Goal: Navigation & Orientation: Understand site structure

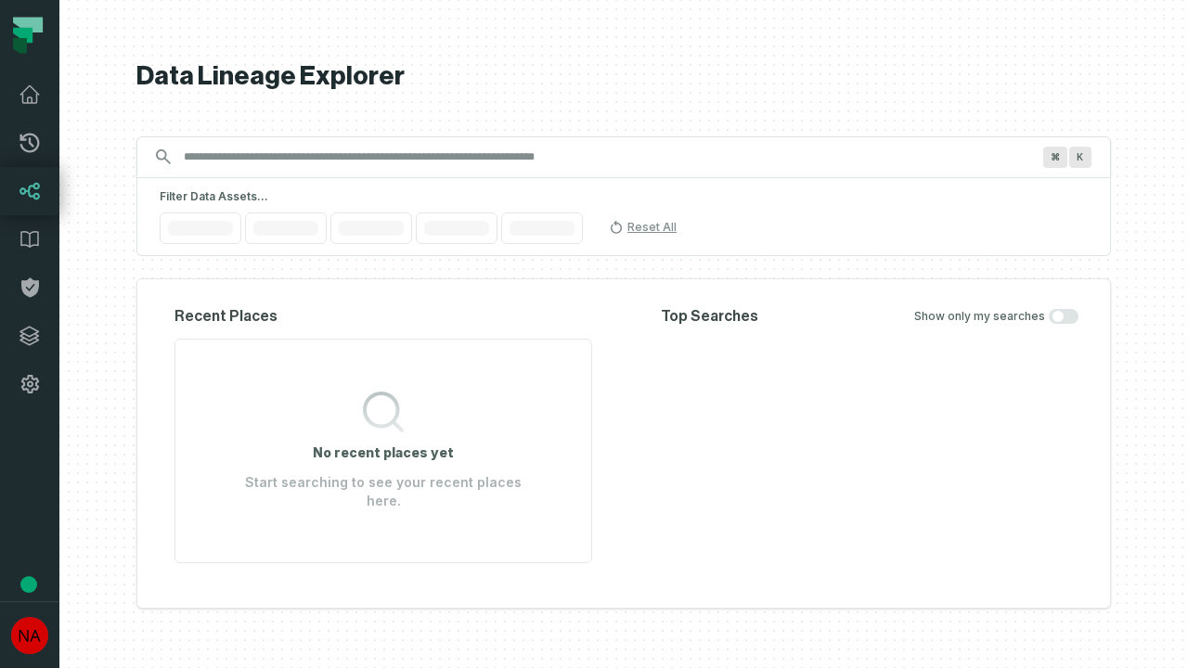
click at [30, 336] on icon at bounding box center [29, 336] width 19 height 19
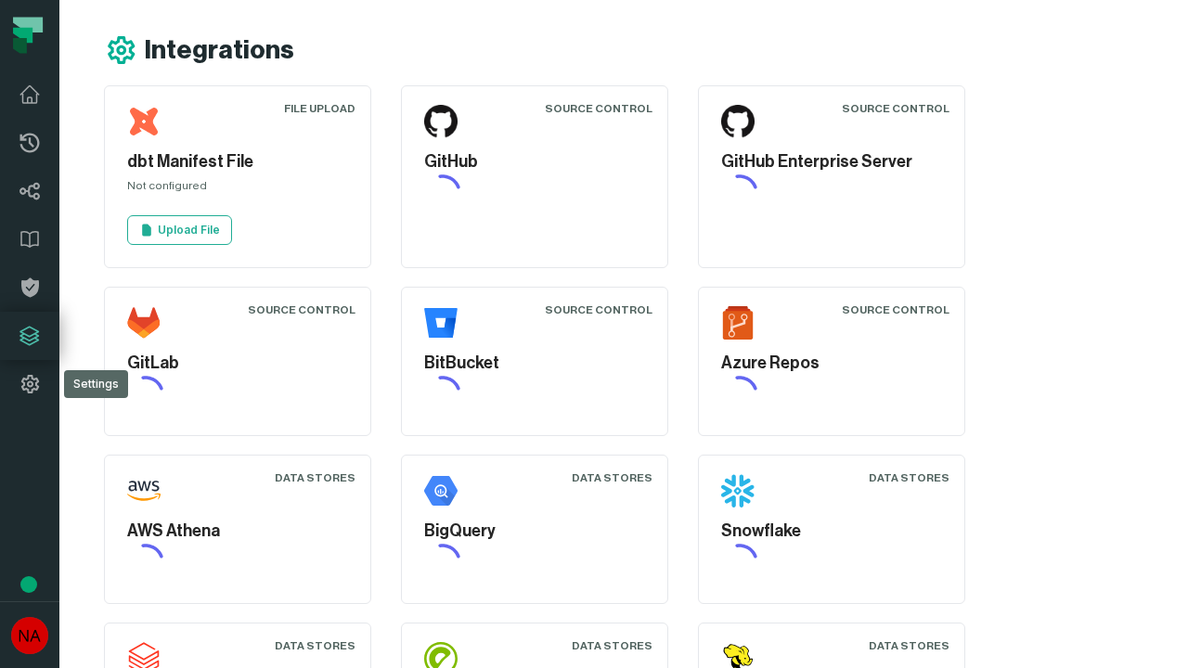
click at [30, 384] on icon at bounding box center [30, 384] width 22 height 22
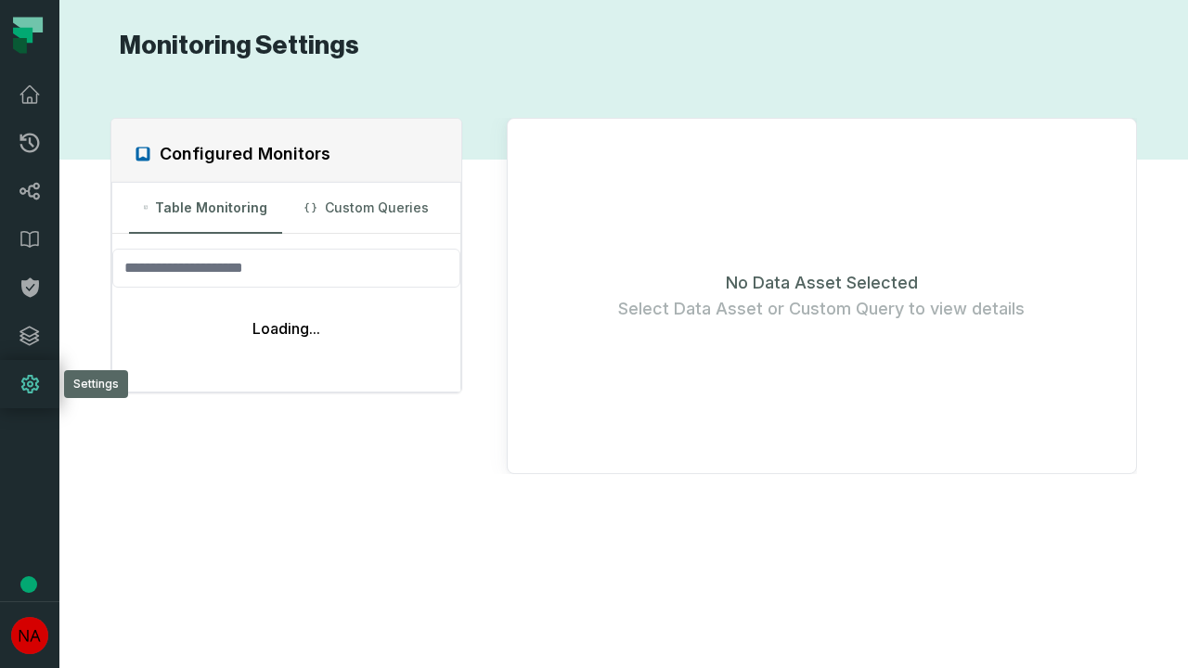
click at [30, 143] on icon at bounding box center [29, 143] width 19 height 19
